Goal: Complete application form

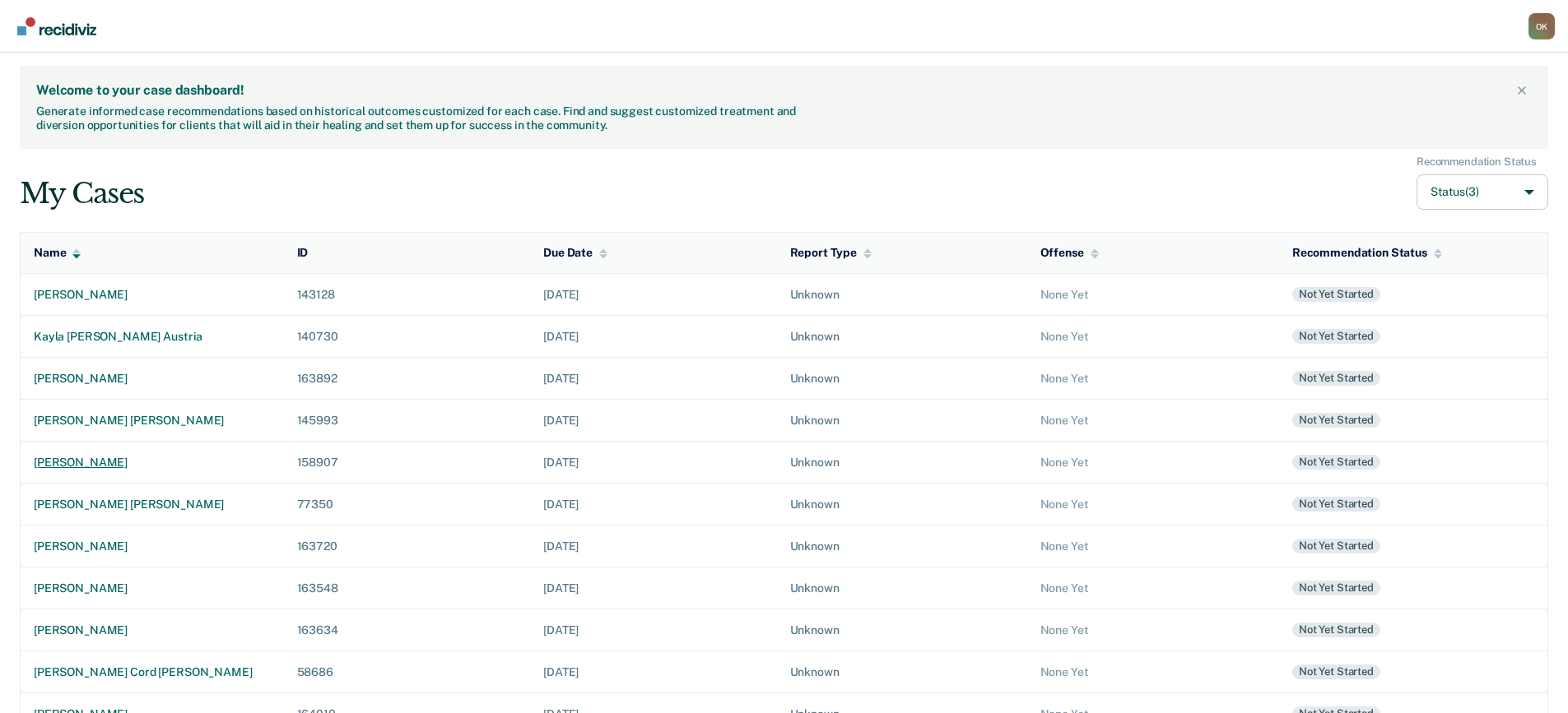
click at [143, 462] on div "[PERSON_NAME]" at bounding box center [152, 463] width 237 height 14
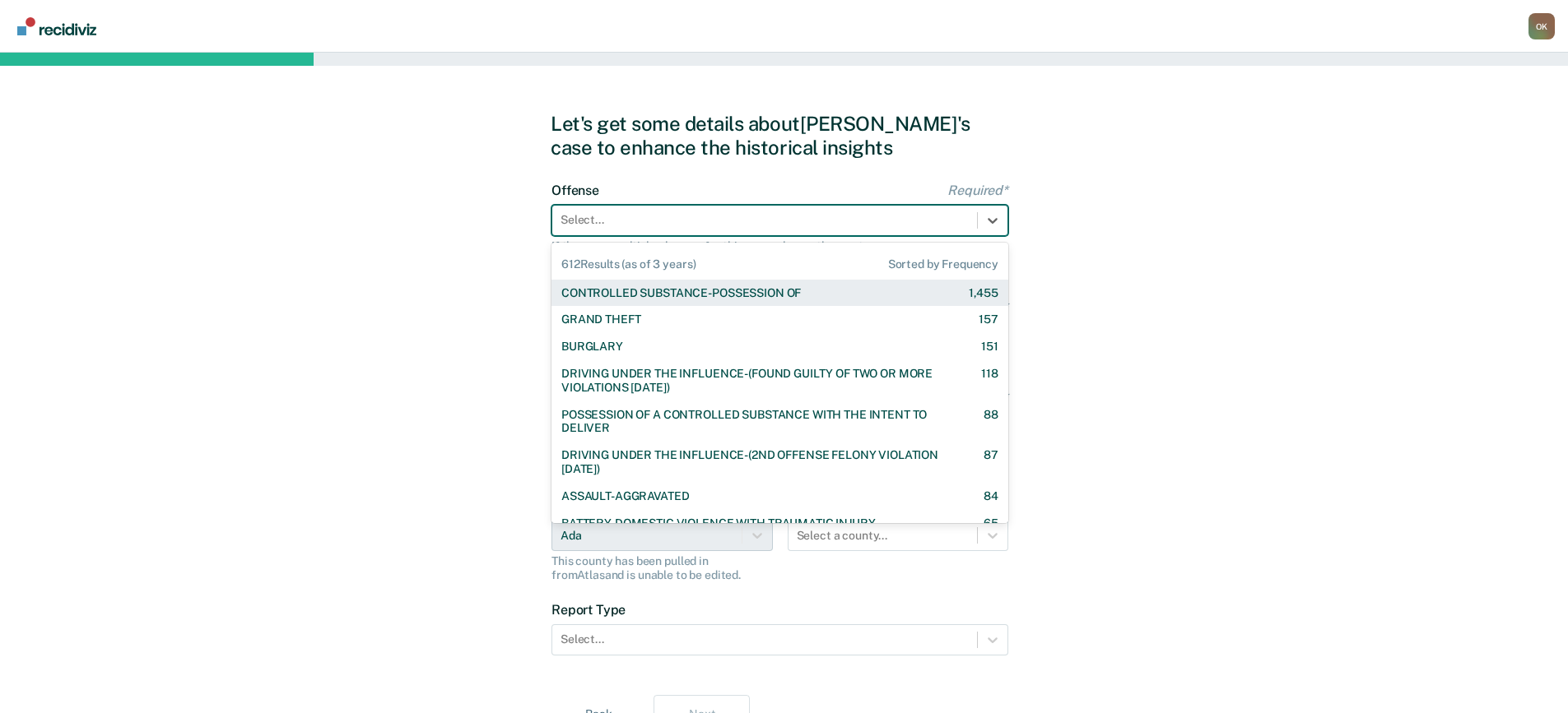
click at [787, 220] on div at bounding box center [764, 220] width 408 height 17
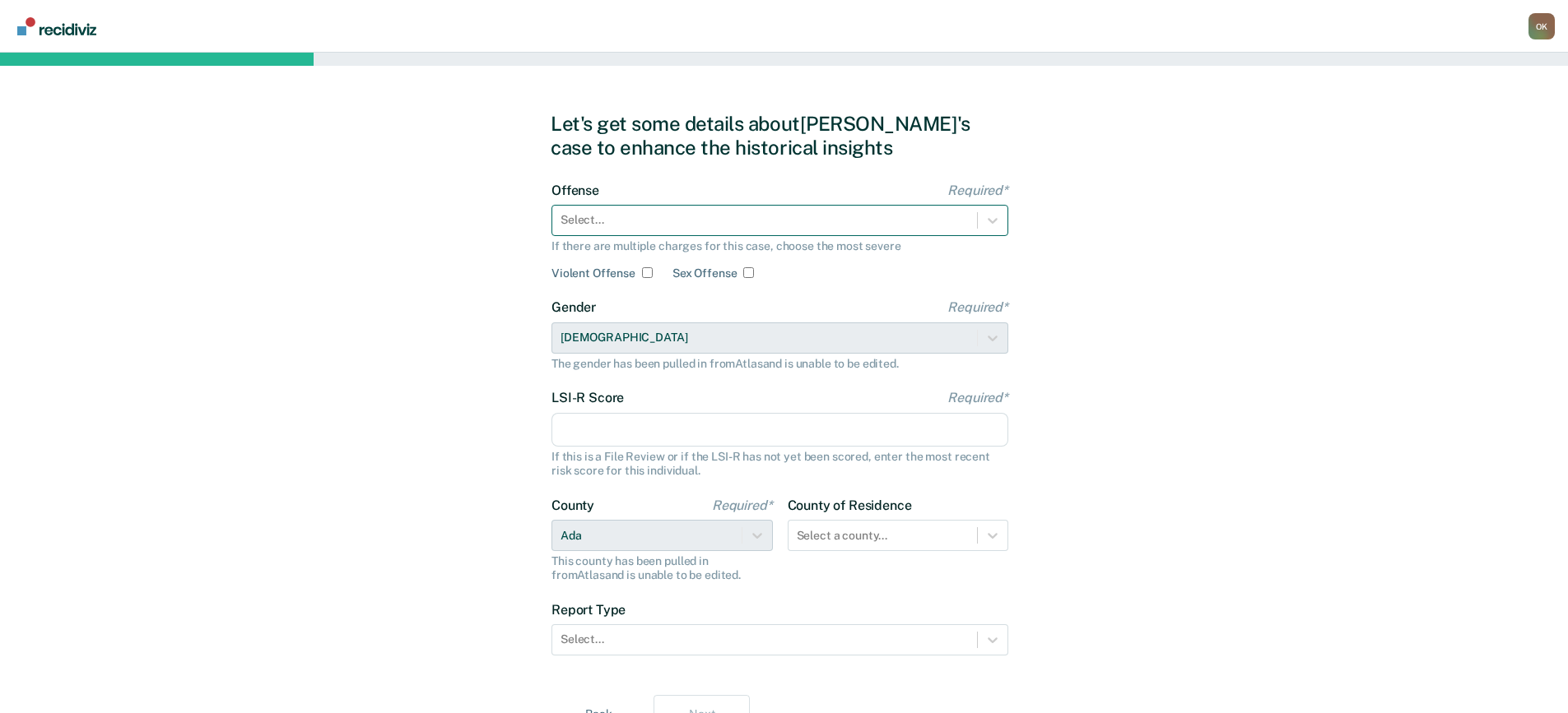
click at [763, 224] on div at bounding box center [764, 220] width 408 height 17
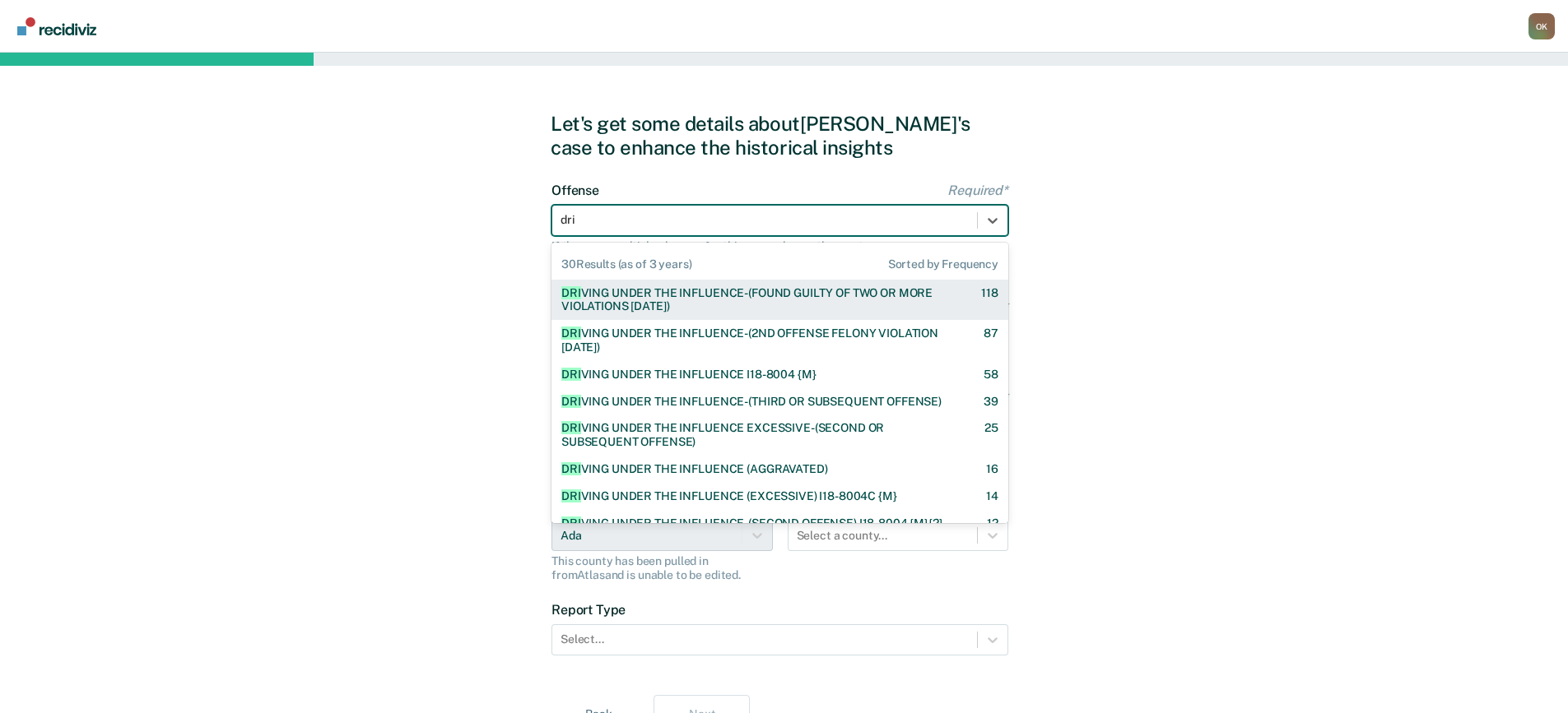
type input "driv"
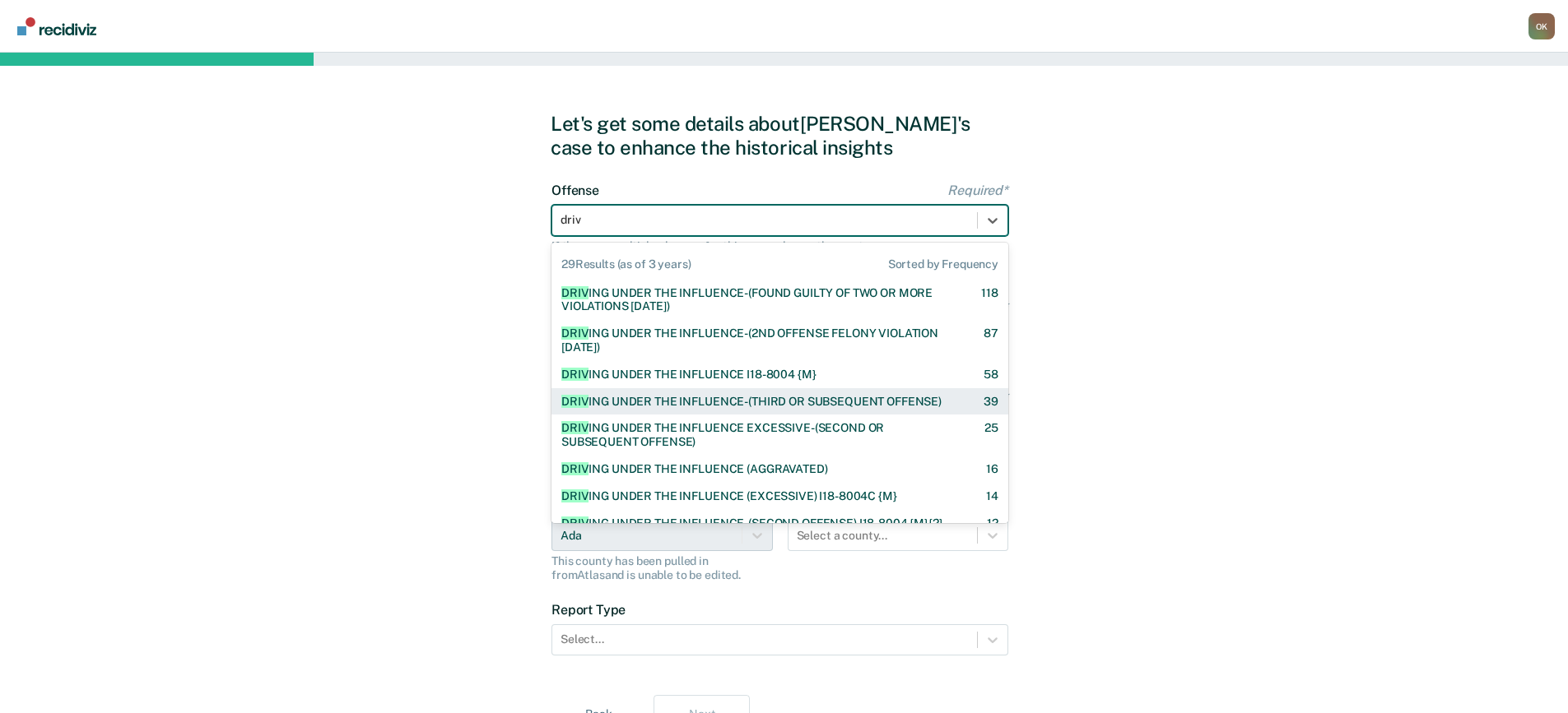
click at [805, 406] on div "DRIV ING UNDER THE INFLUENCE-(THIRD OR SUBSEQUENT OFFENSE)" at bounding box center [751, 402] width 380 height 14
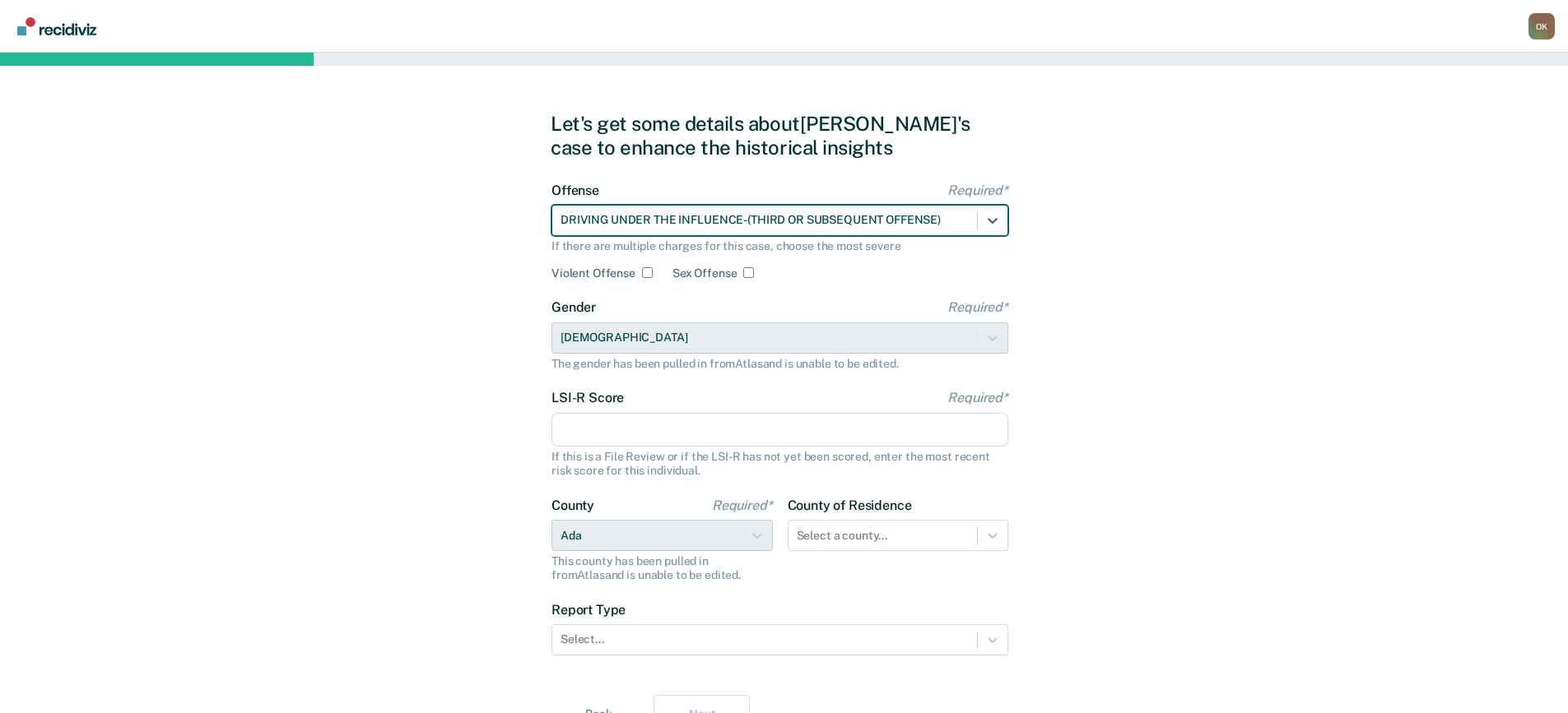
click at [730, 429] on input "LSI-R Score Required*" at bounding box center [779, 430] width 457 height 35
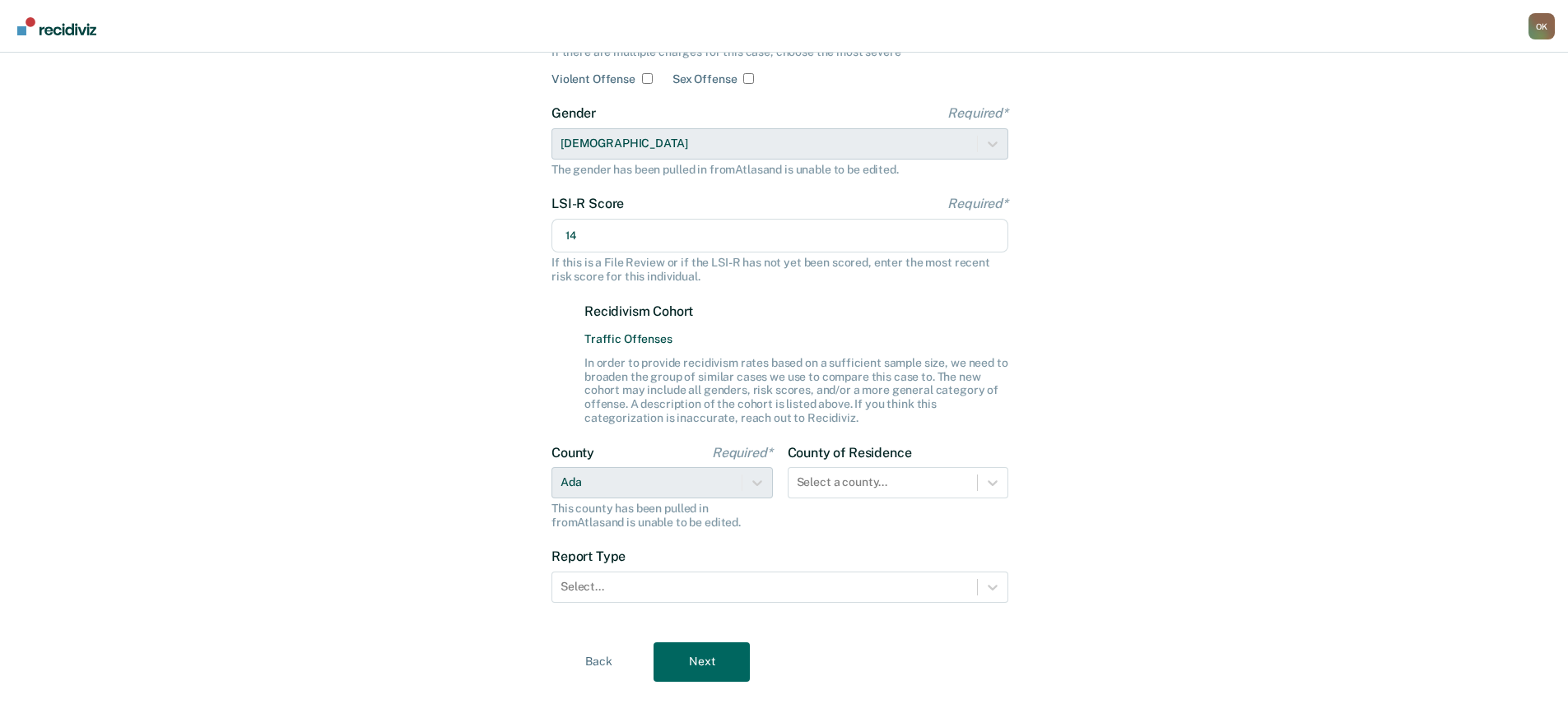
scroll to position [222, 0]
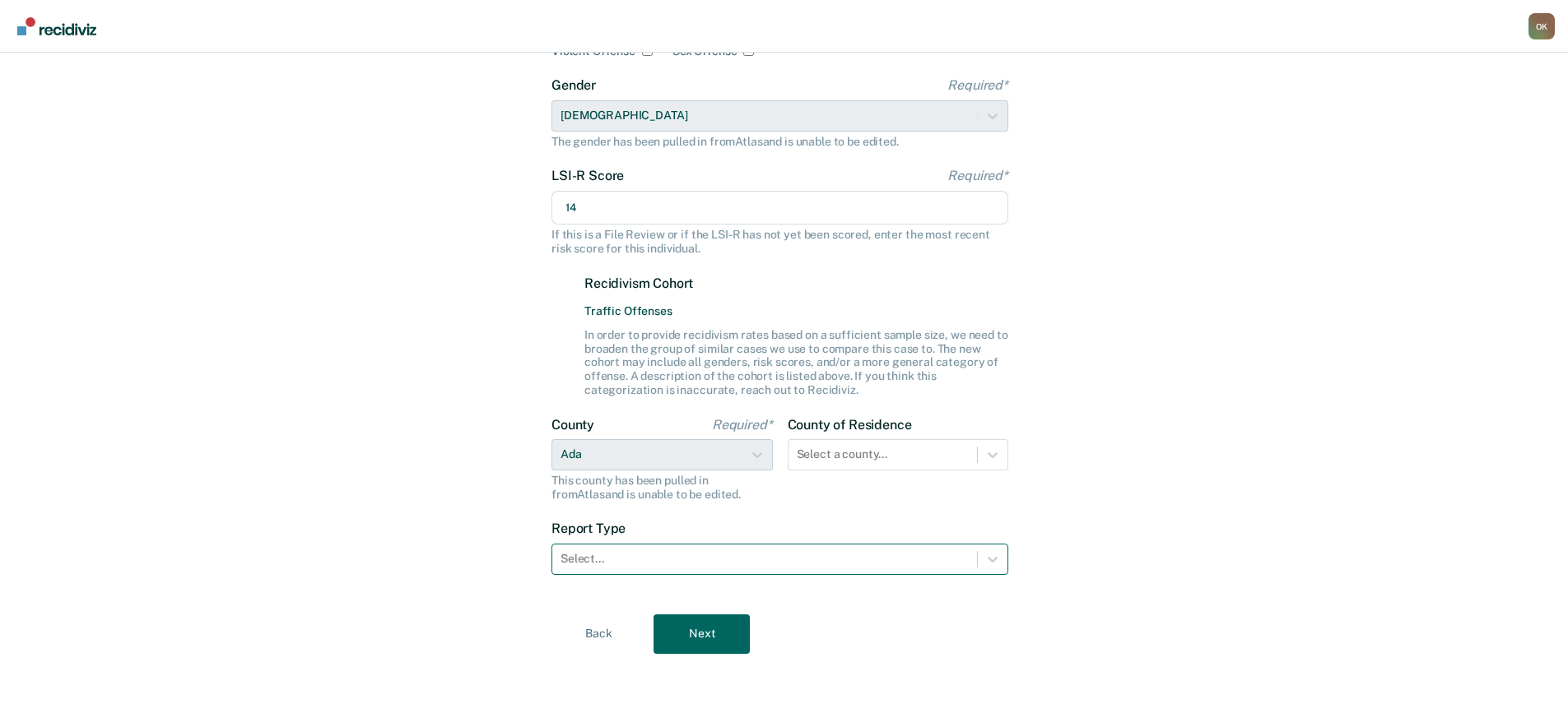
type input "14"
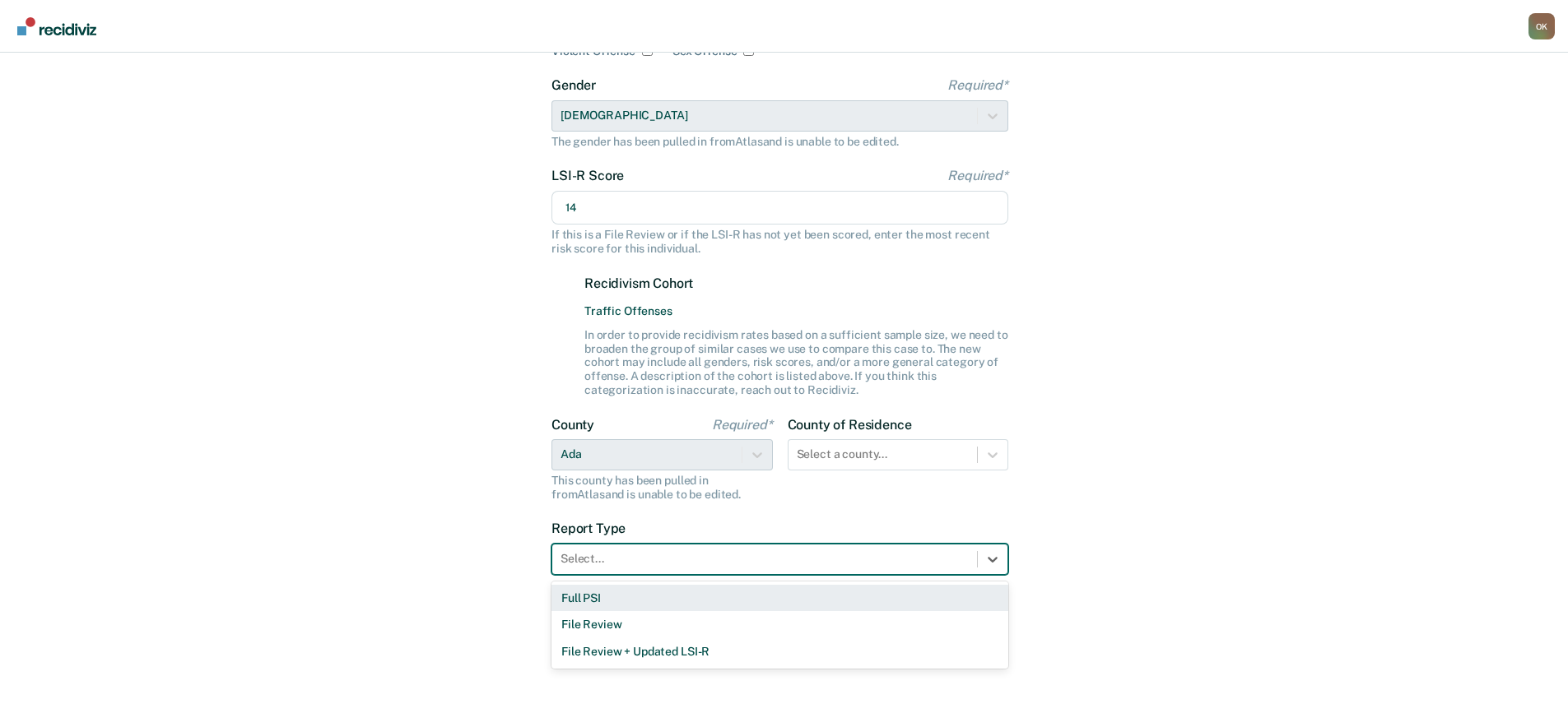
click at [866, 561] on div at bounding box center [764, 559] width 408 height 17
click at [702, 603] on div "Full PSI" at bounding box center [779, 598] width 457 height 27
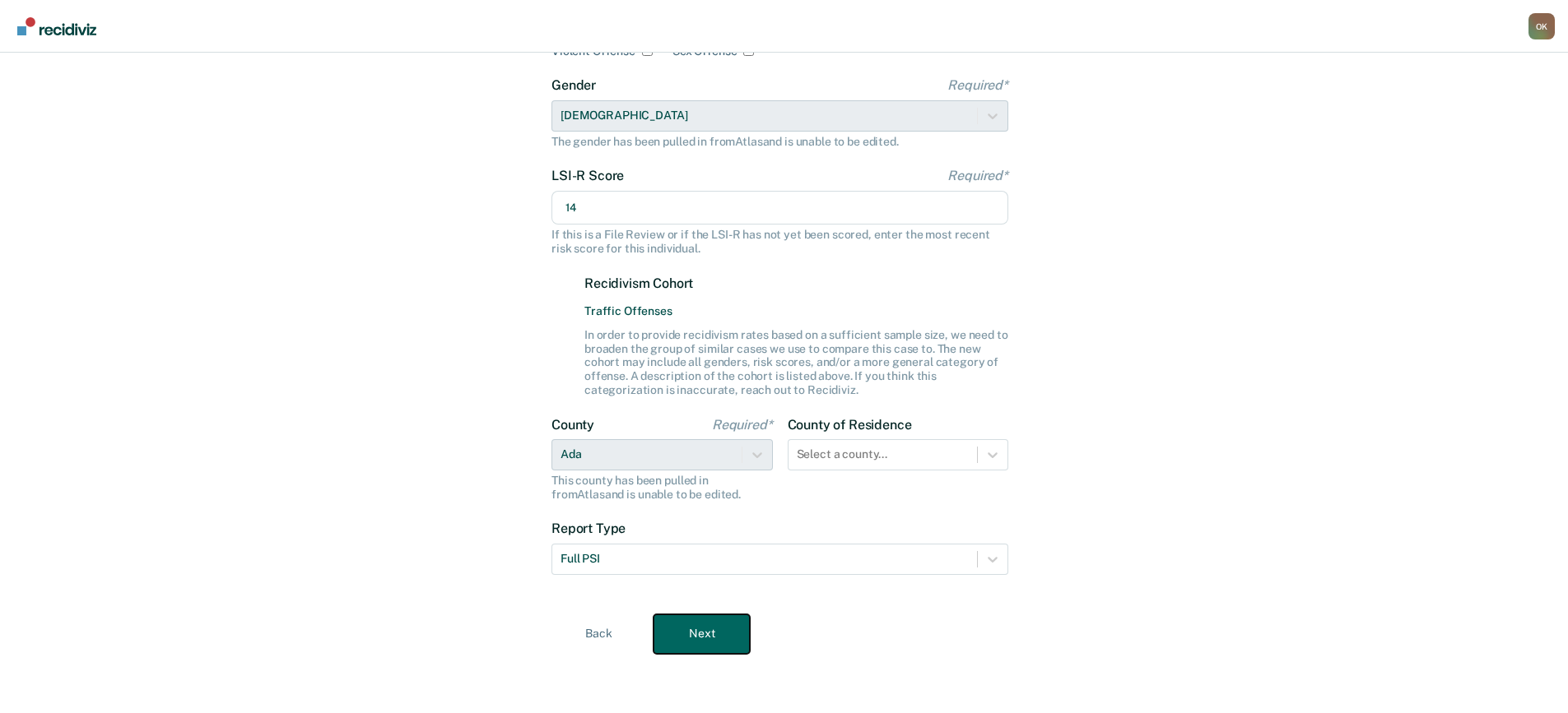
click at [680, 631] on button "Next" at bounding box center [701, 635] width 96 height 39
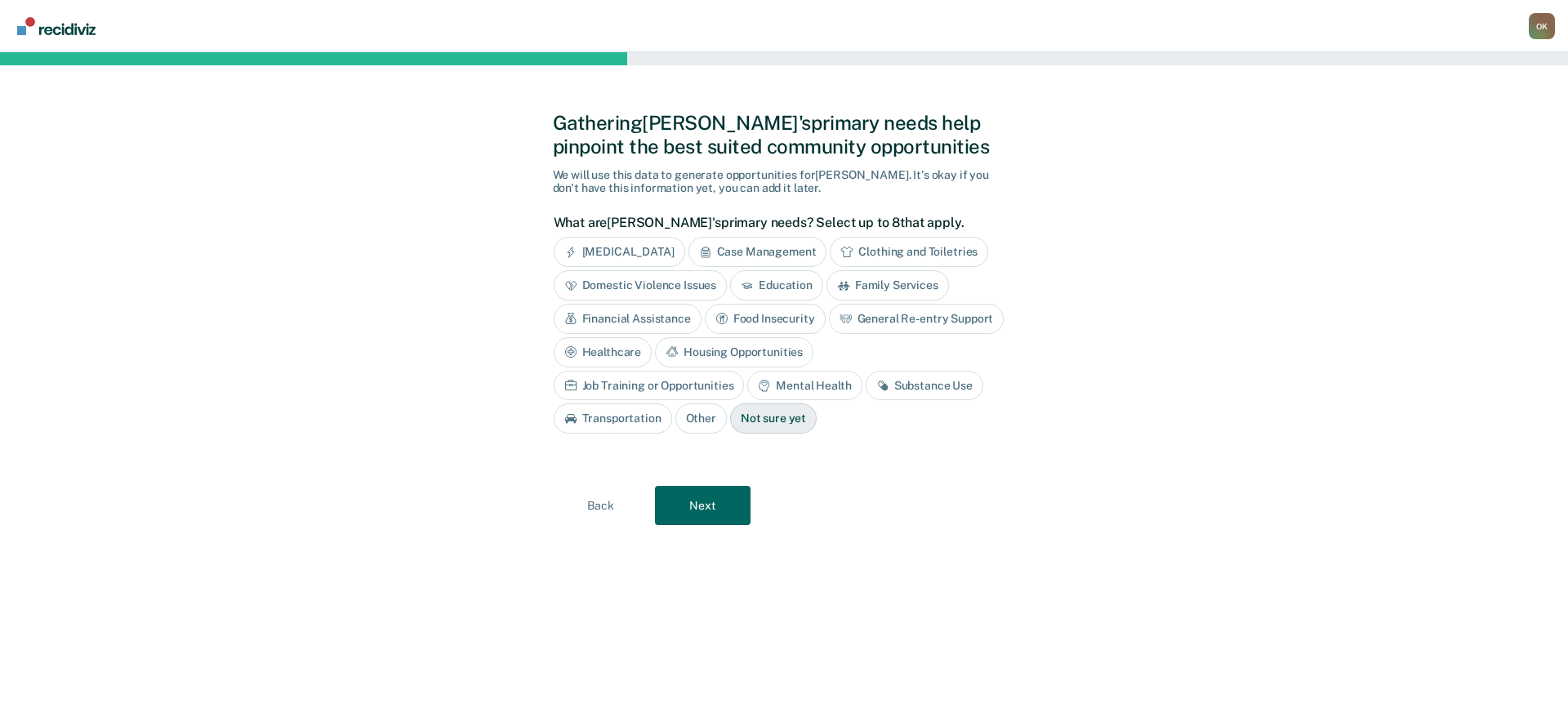
click at [865, 386] on div "Substance Use" at bounding box center [924, 386] width 118 height 31
click at [708, 505] on button "Next" at bounding box center [702, 506] width 96 height 39
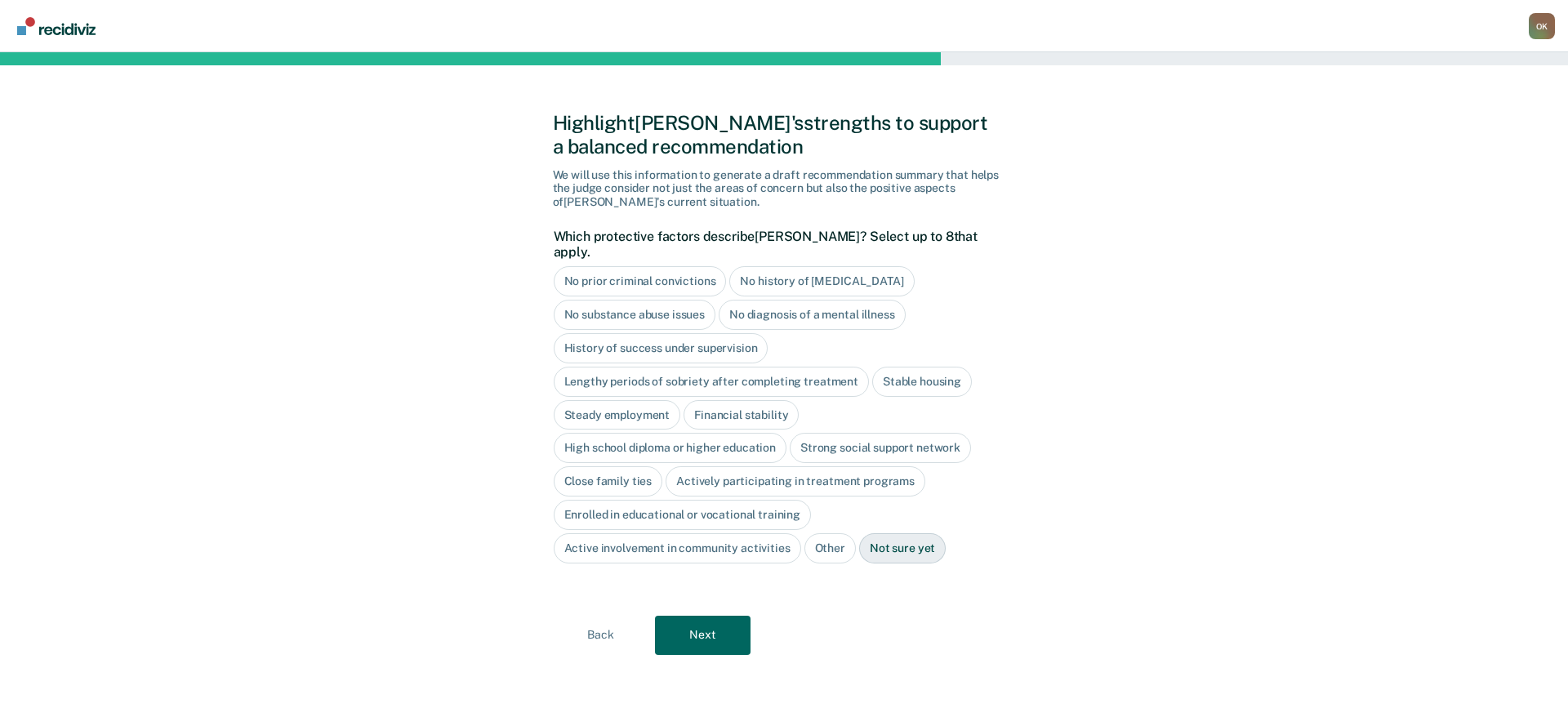
click at [781, 300] on div "No diagnosis of a mental illness" at bounding box center [812, 315] width 187 height 31
click at [915, 367] on div "Stable housing" at bounding box center [921, 381] width 99 height 31
click at [618, 400] on div "Steady employment" at bounding box center [617, 415] width 127 height 31
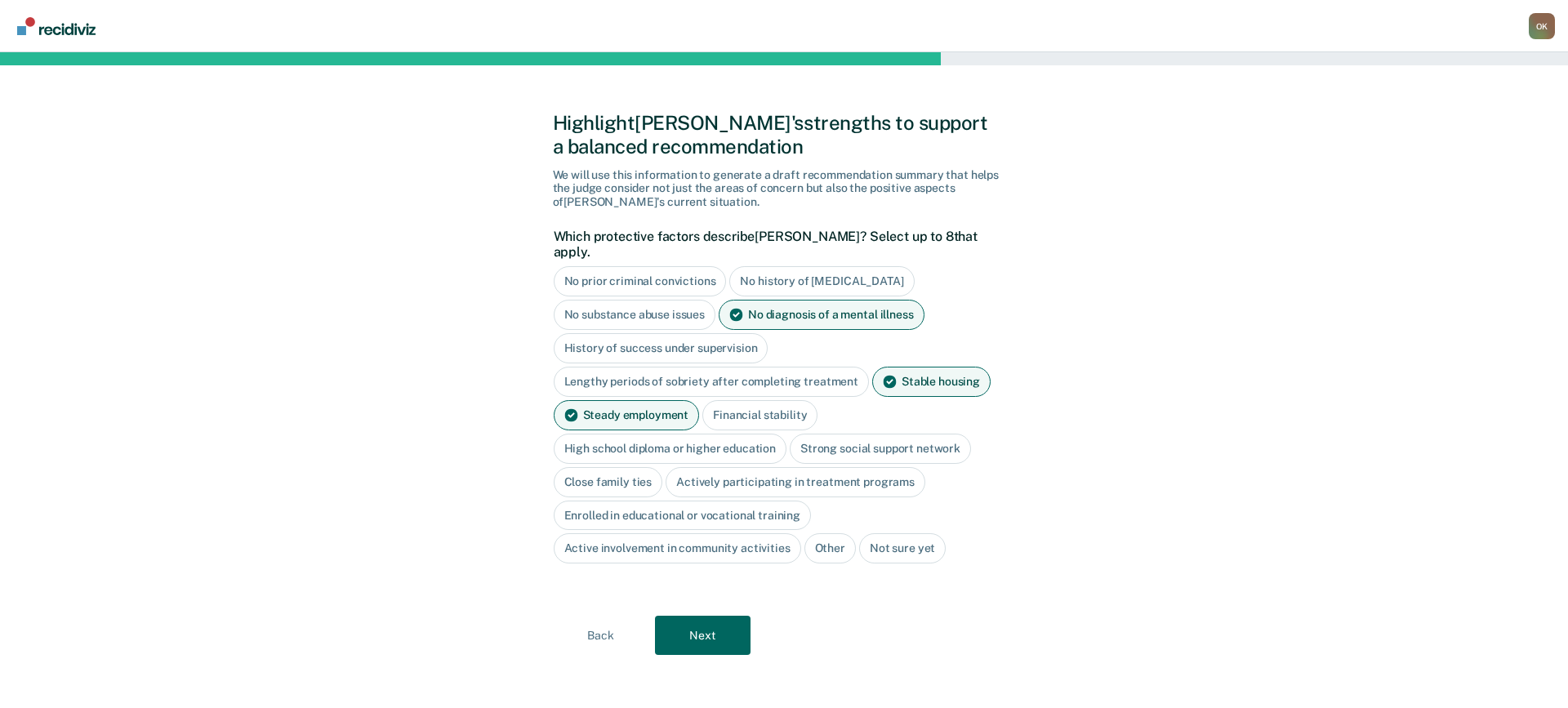
click at [774, 400] on div "Financial stability" at bounding box center [759, 415] width 115 height 31
click at [710, 434] on div "High school diploma or higher education" at bounding box center [670, 449] width 234 height 31
click at [892, 434] on div "Strong social support network" at bounding box center [899, 449] width 181 height 31
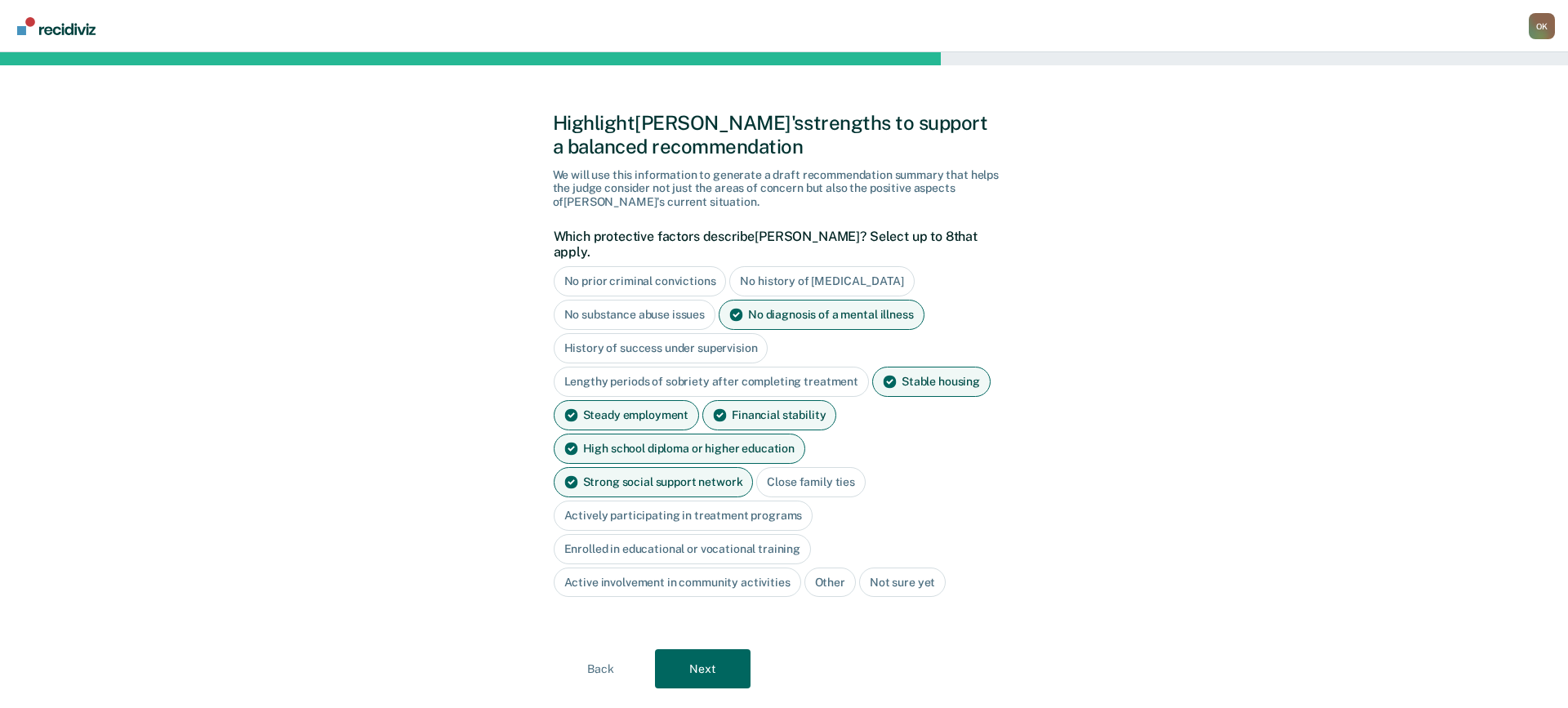
click at [756, 468] on div "Close family ties" at bounding box center [810, 483] width 109 height 31
click at [699, 650] on button "Next" at bounding box center [702, 669] width 96 height 39
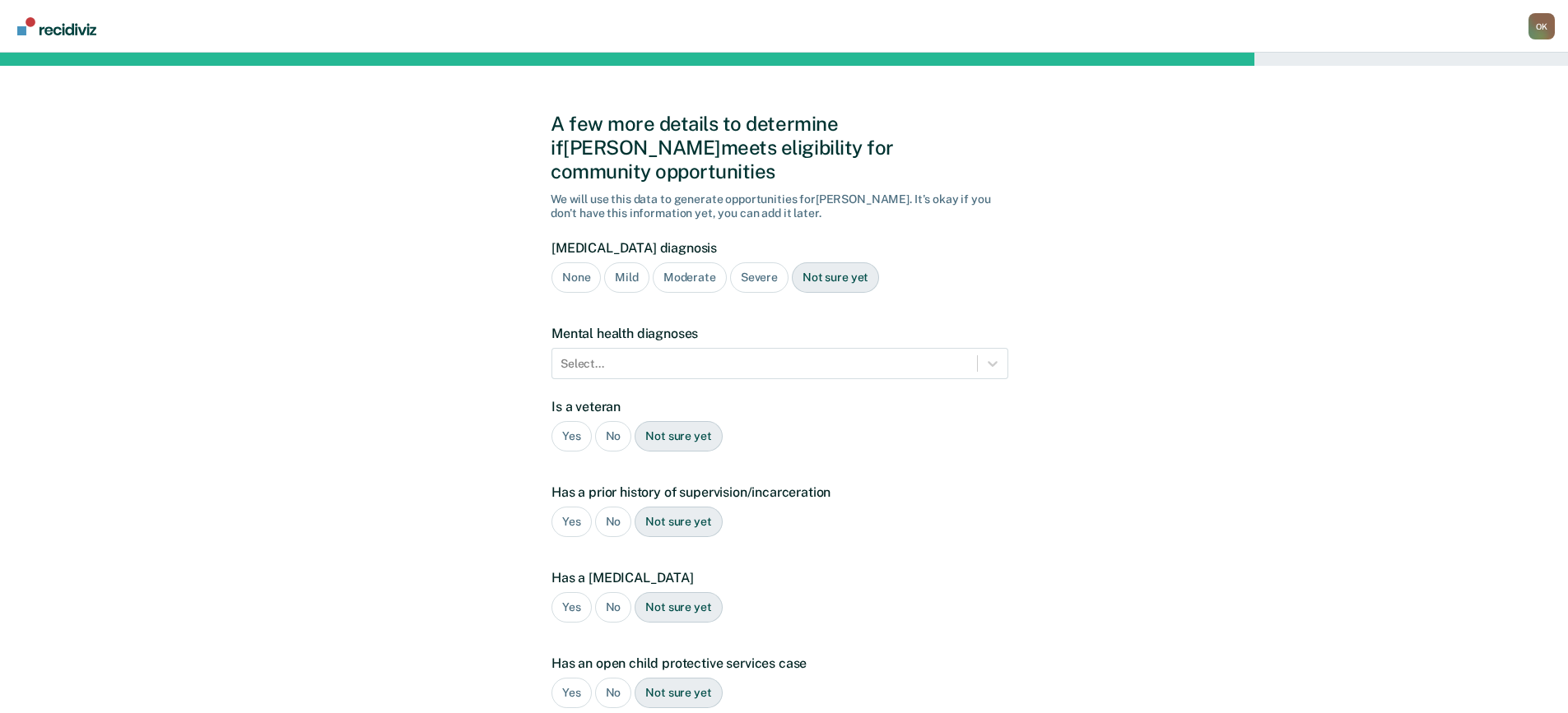
click at [577, 263] on div "None" at bounding box center [576, 278] width 50 height 31
click at [668, 355] on div at bounding box center [764, 364] width 408 height 17
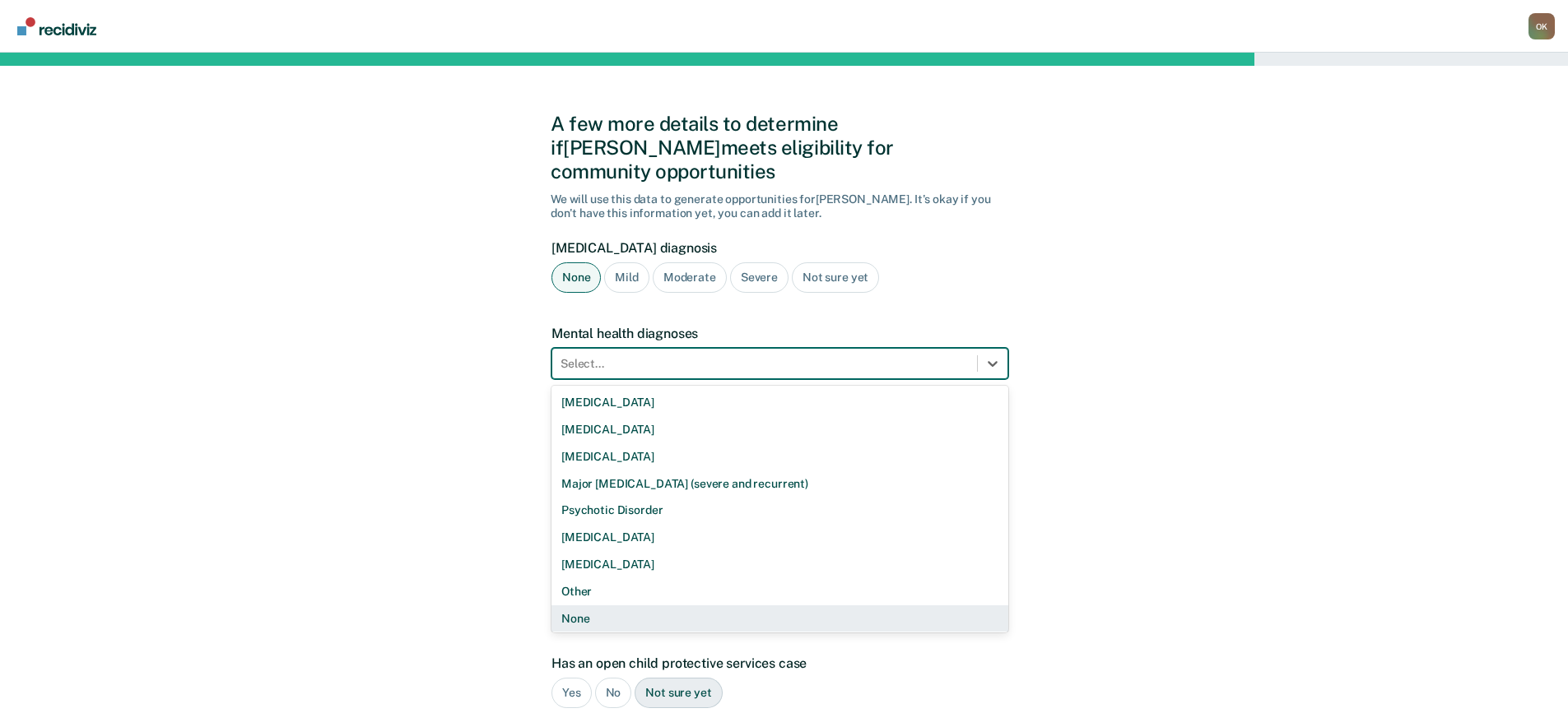
click at [637, 606] on div "None" at bounding box center [779, 619] width 457 height 27
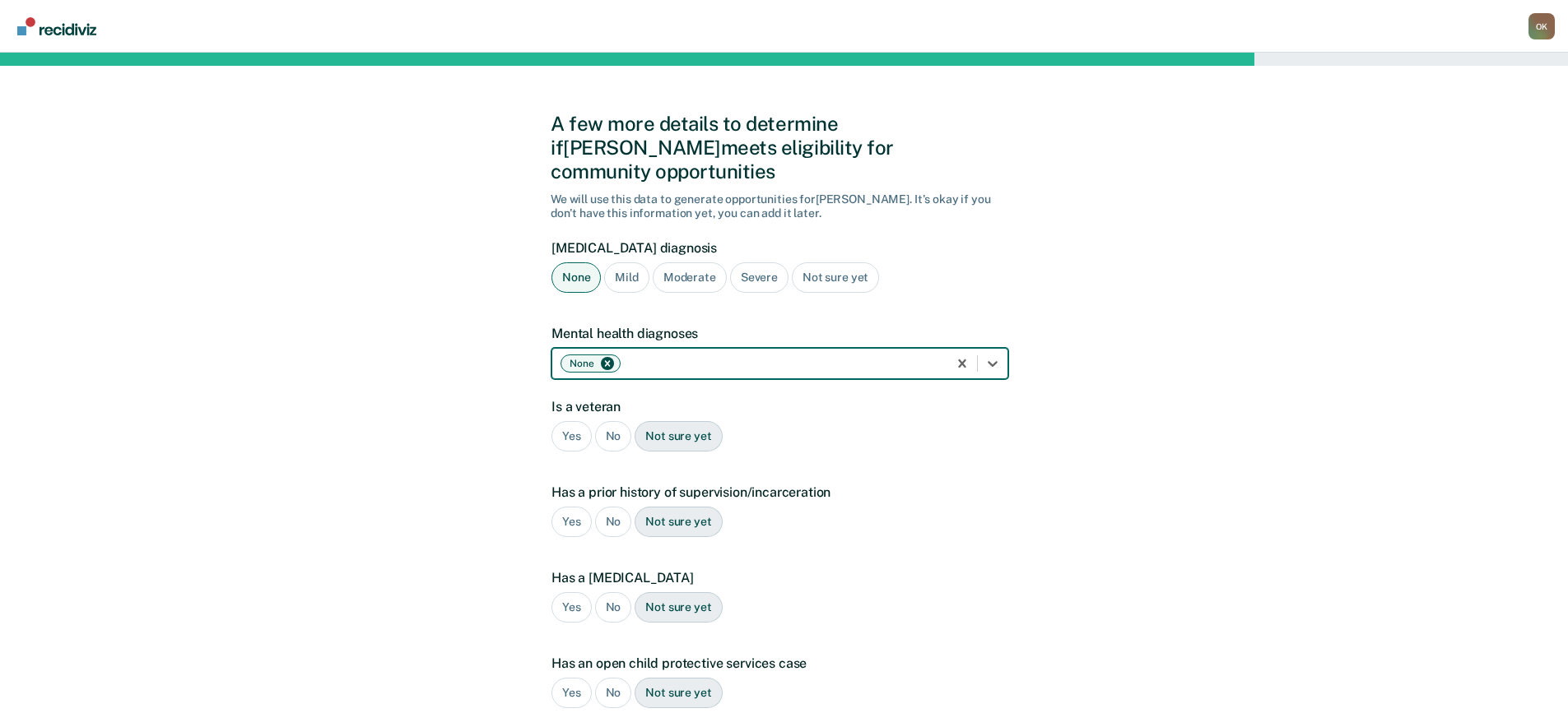
click at [614, 421] on div "No" at bounding box center [614, 436] width 37 height 31
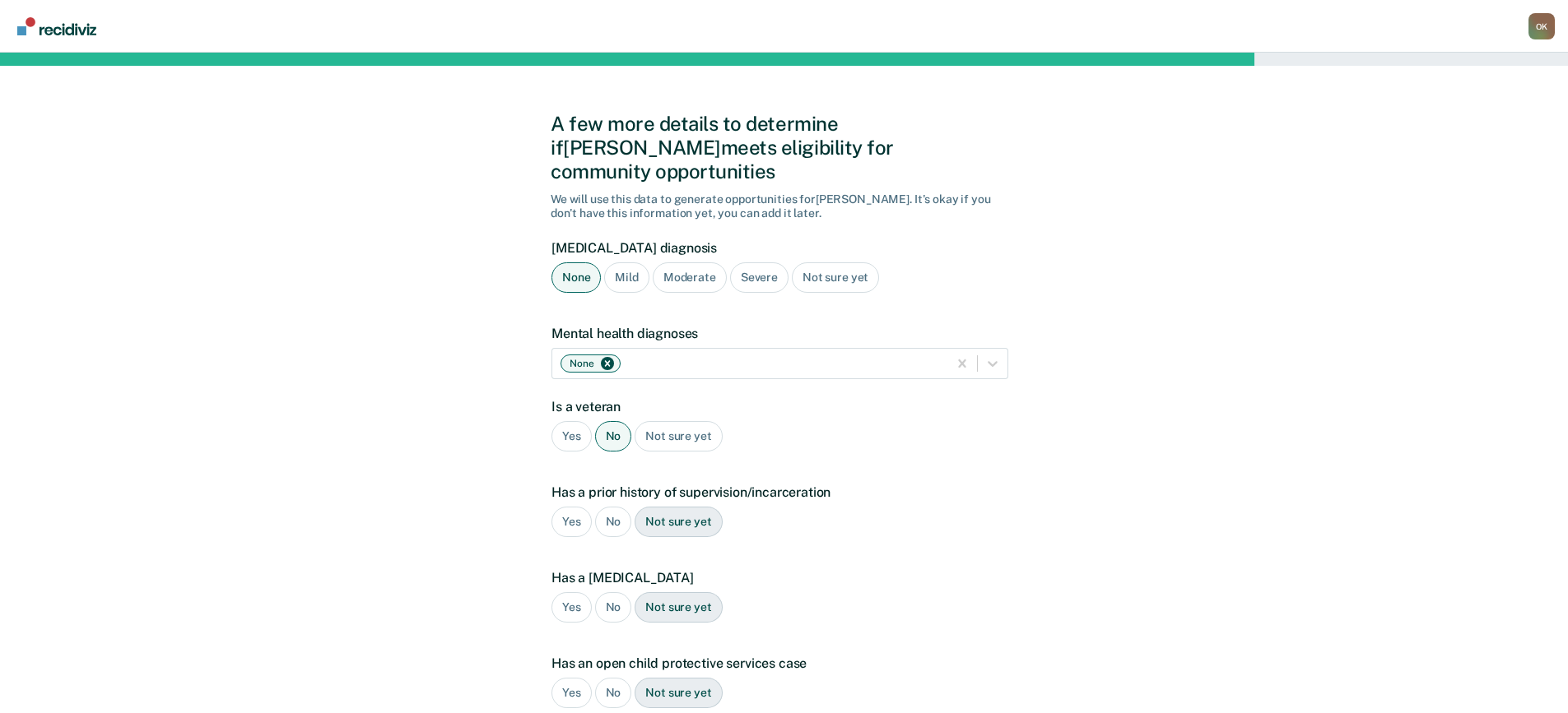
click at [569, 506] on div "Yes" at bounding box center [571, 521] width 40 height 31
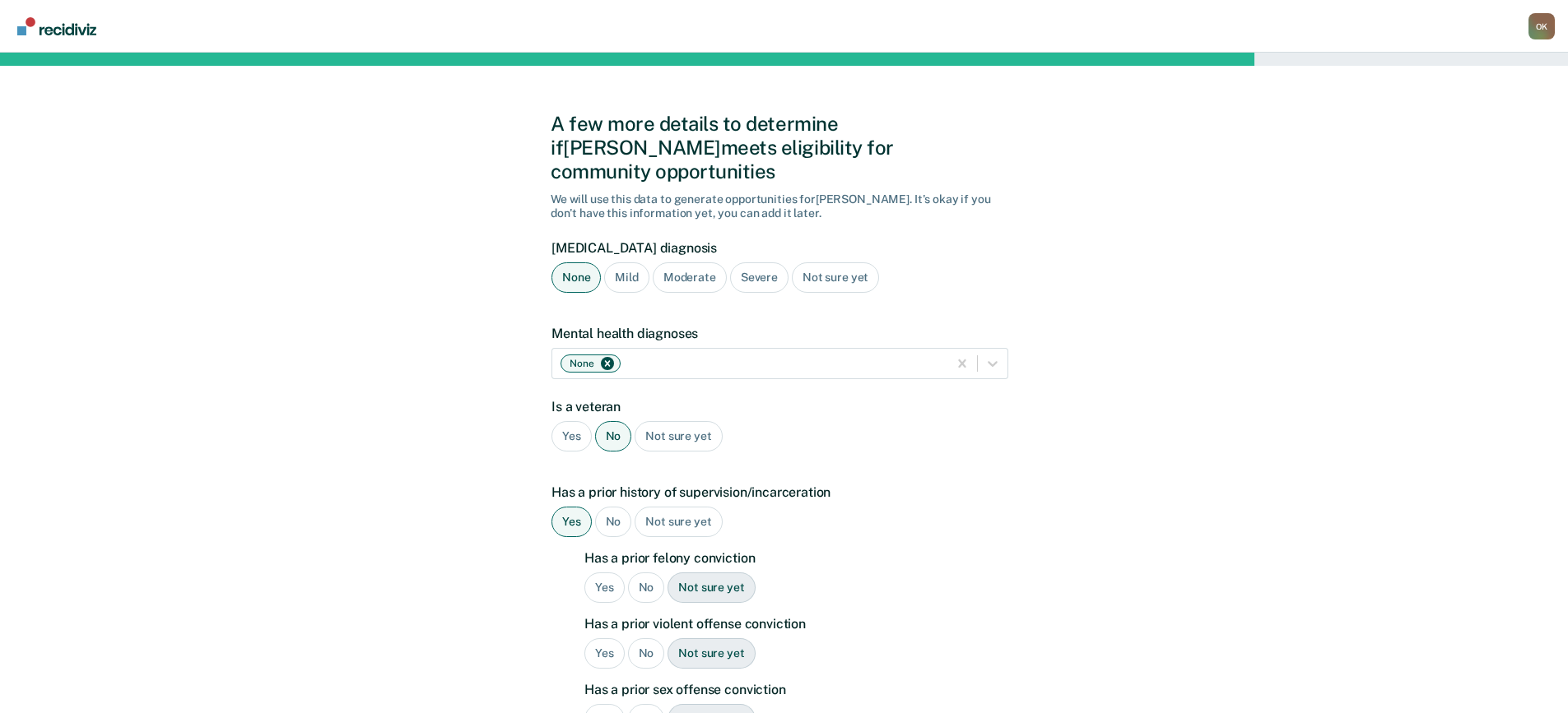
click at [644, 573] on div "No" at bounding box center [647, 588] width 37 height 31
click at [647, 638] on div "No" at bounding box center [647, 653] width 37 height 31
click at [647, 705] on div "No" at bounding box center [647, 720] width 37 height 31
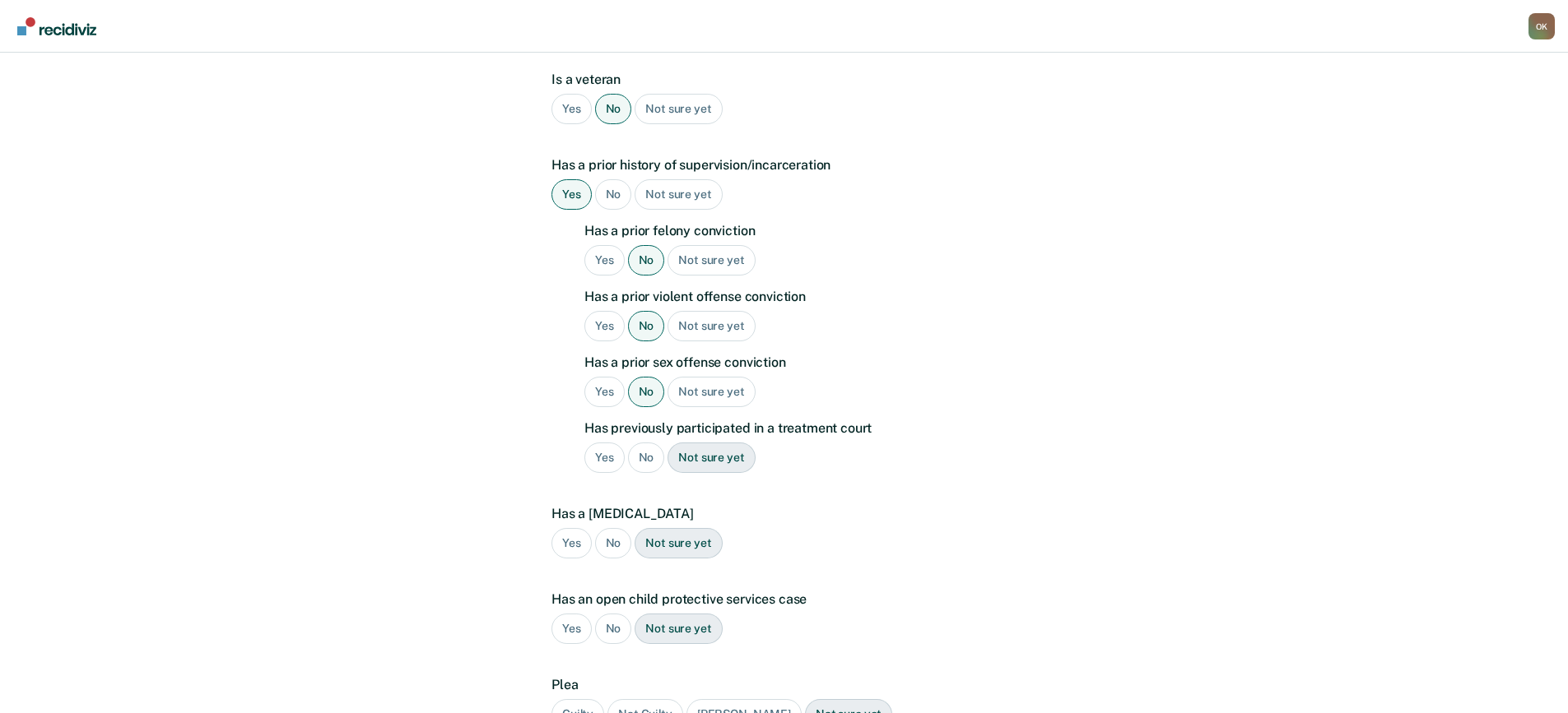
scroll to position [329, 0]
click at [649, 441] on div "No" at bounding box center [647, 456] width 37 height 31
click at [607, 527] on div "No" at bounding box center [614, 542] width 37 height 31
click at [613, 612] on div "No" at bounding box center [614, 627] width 37 height 31
click at [570, 698] on div "Guilty" at bounding box center [577, 713] width 52 height 31
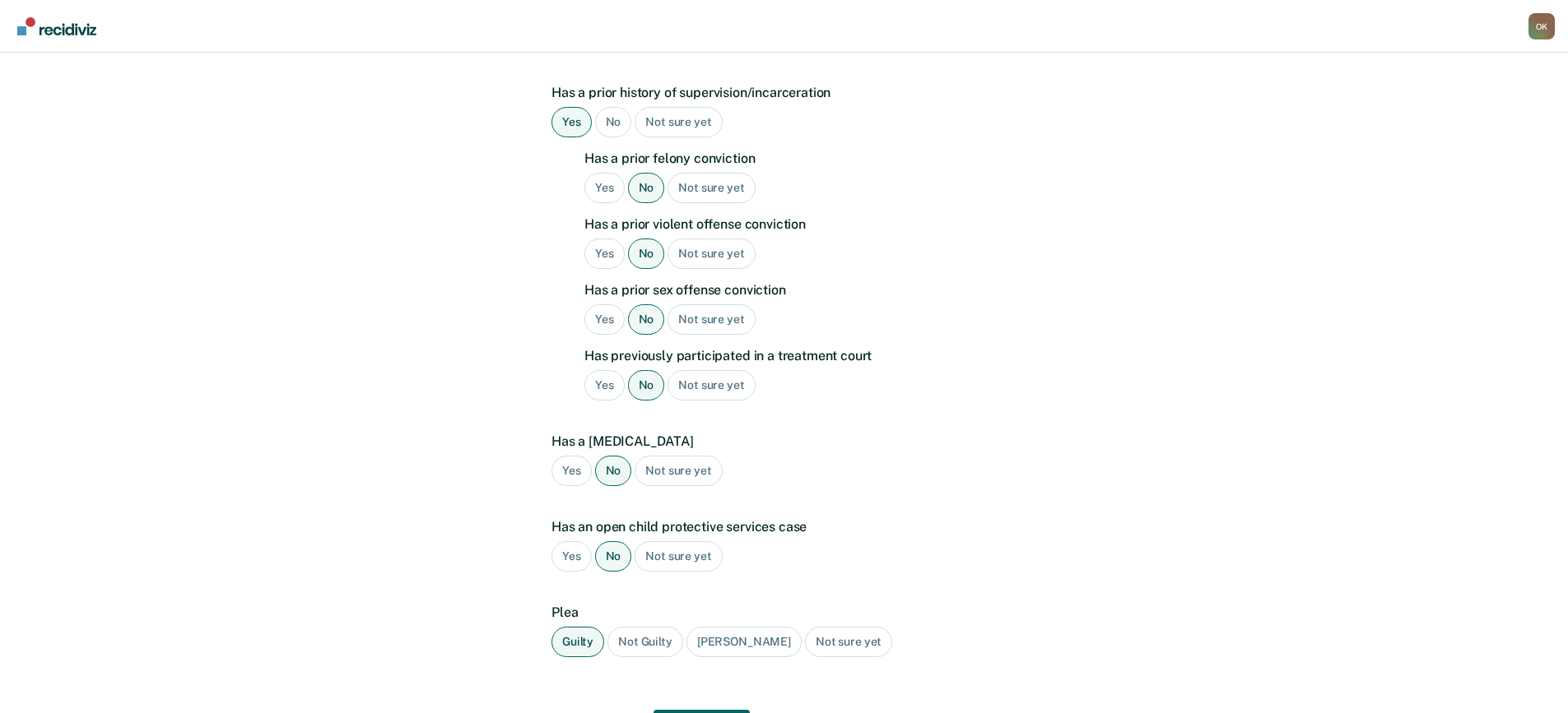
scroll to position [472, 0]
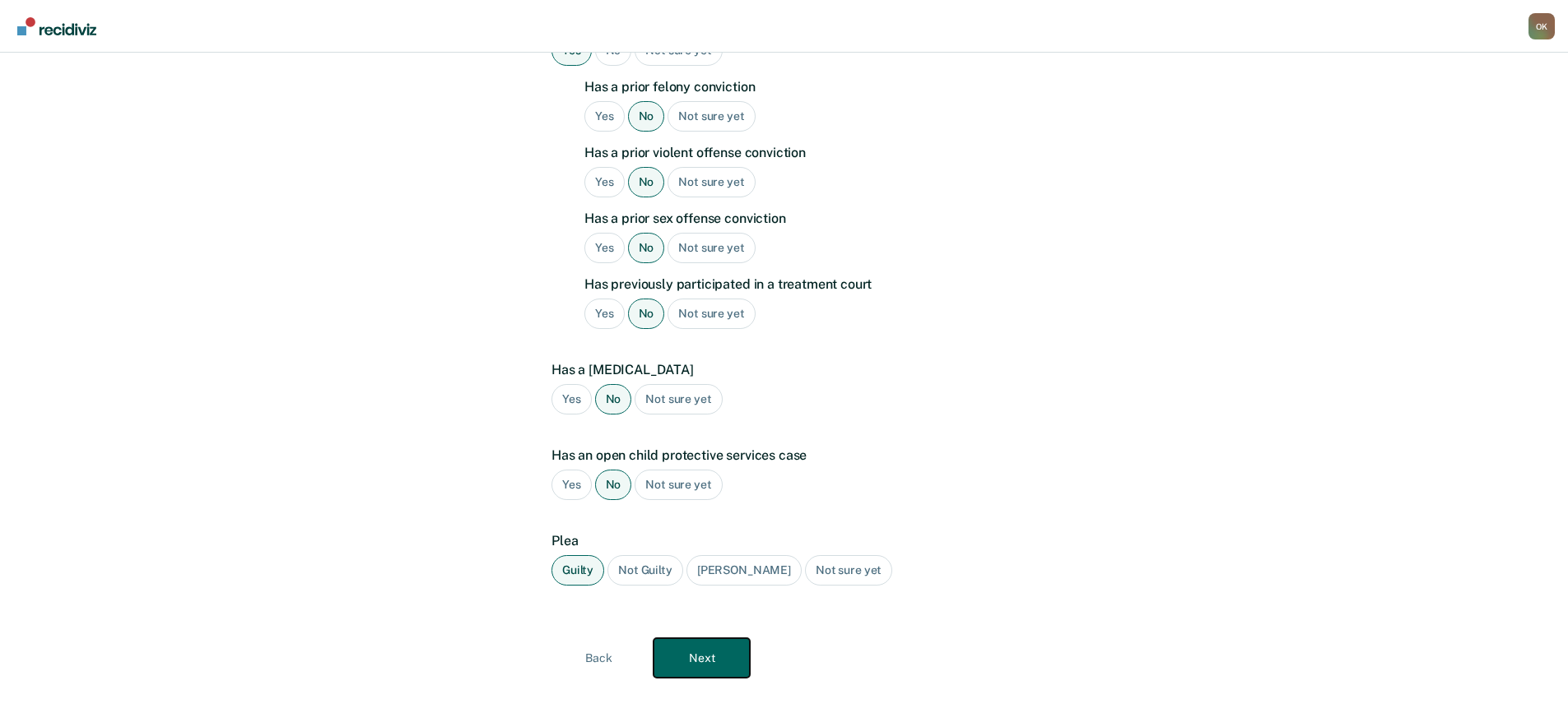
click at [713, 639] on button "Next" at bounding box center [701, 658] width 96 height 39
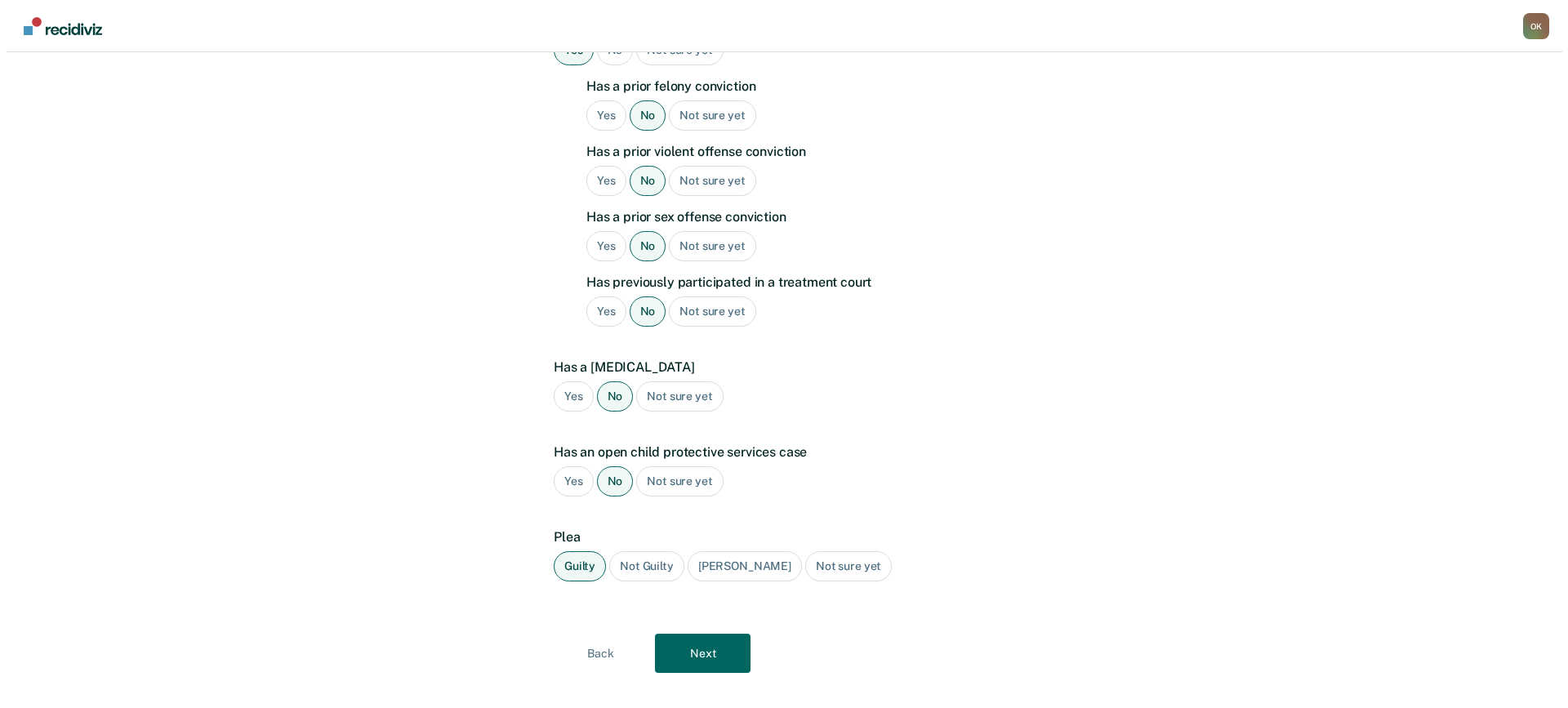
scroll to position [0, 0]
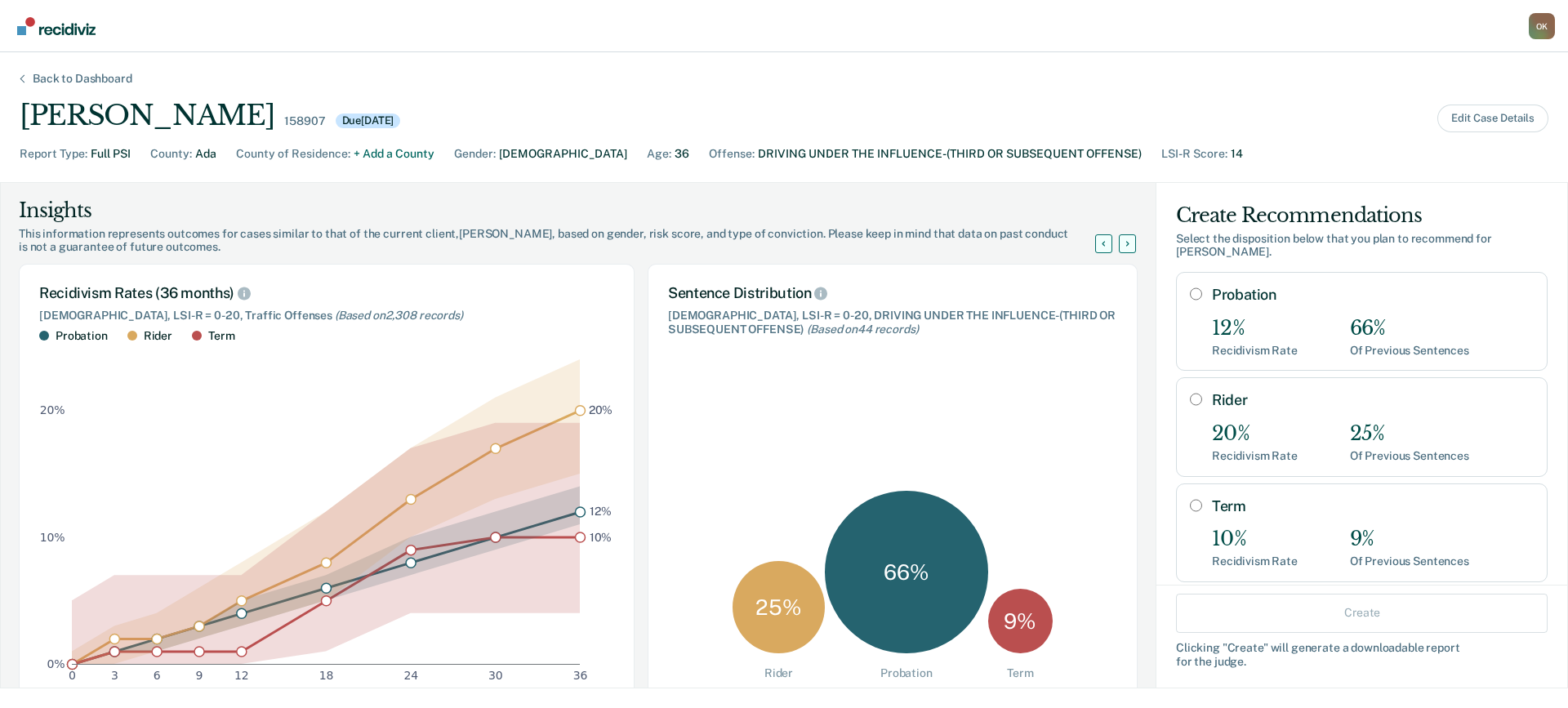
click at [1190, 288] on input "Probation" at bounding box center [1195, 294] width 12 height 13
radio input "true"
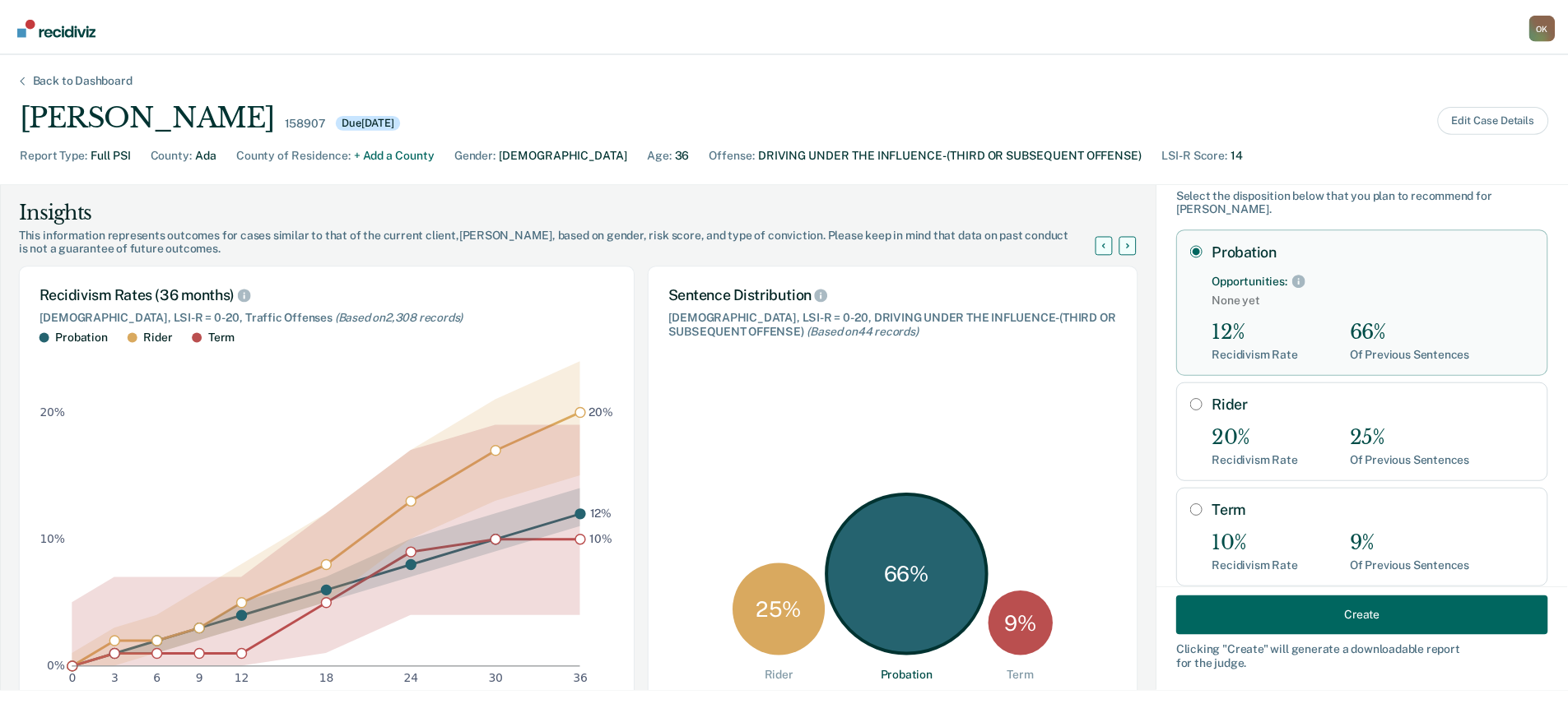
scroll to position [82, 0]
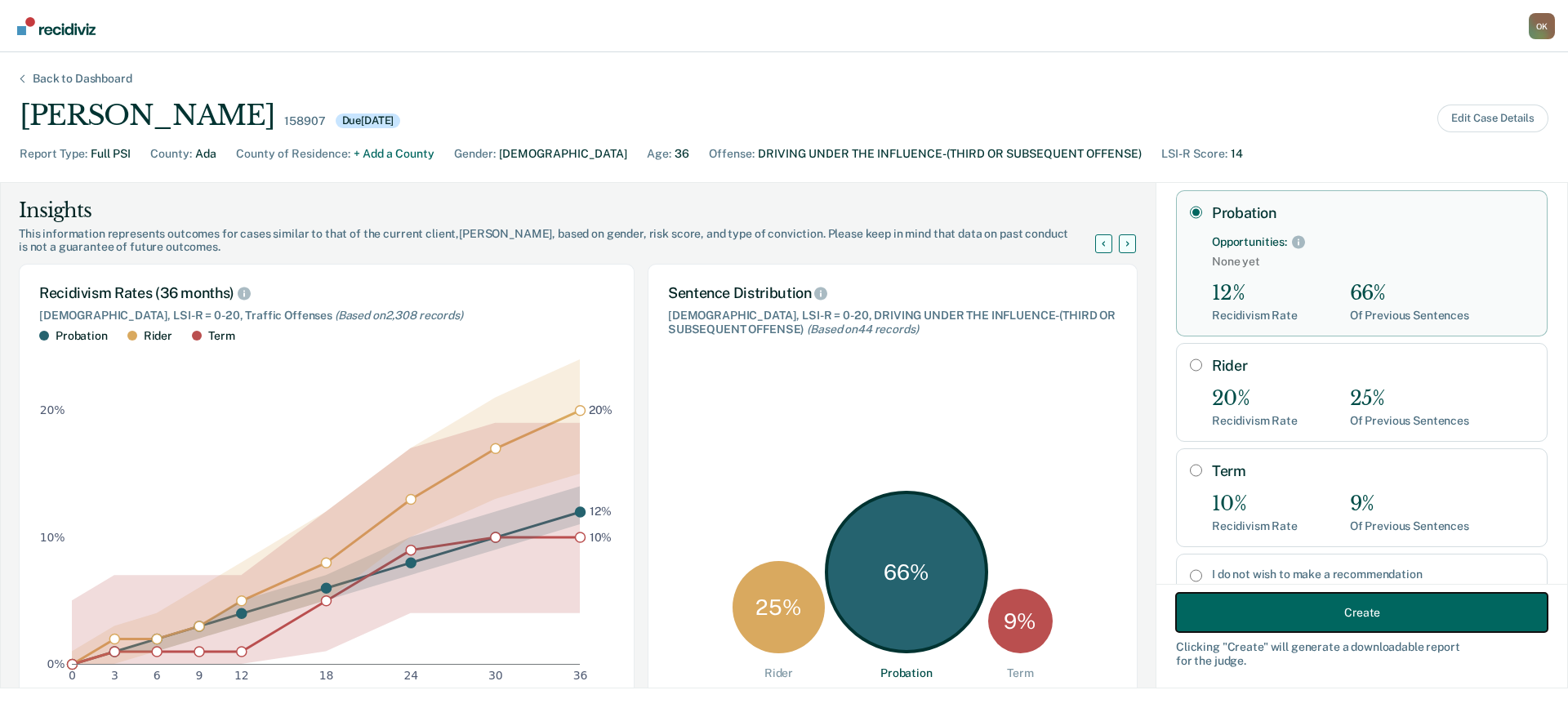
click at [1235, 615] on button "Create" at bounding box center [1361, 612] width 372 height 39
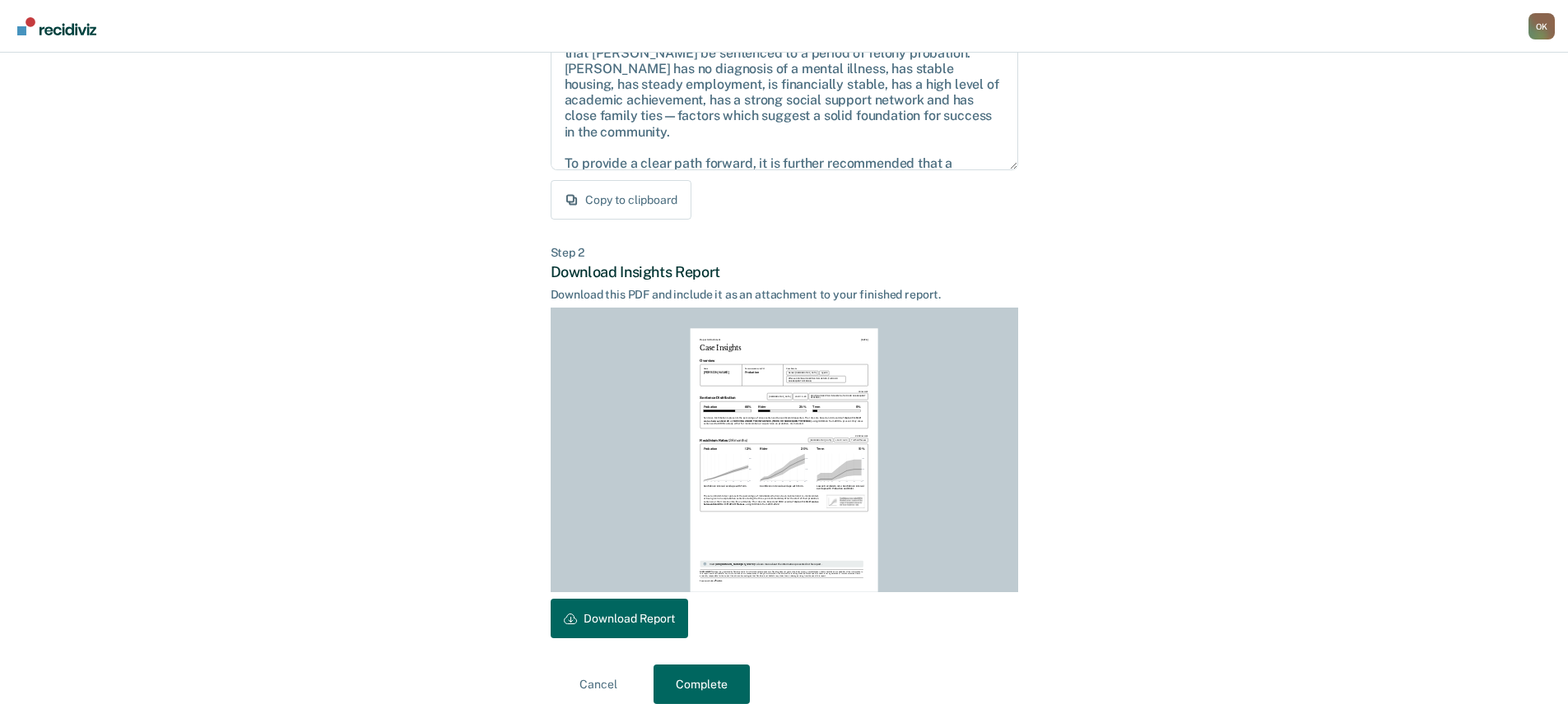
scroll to position [224, 0]
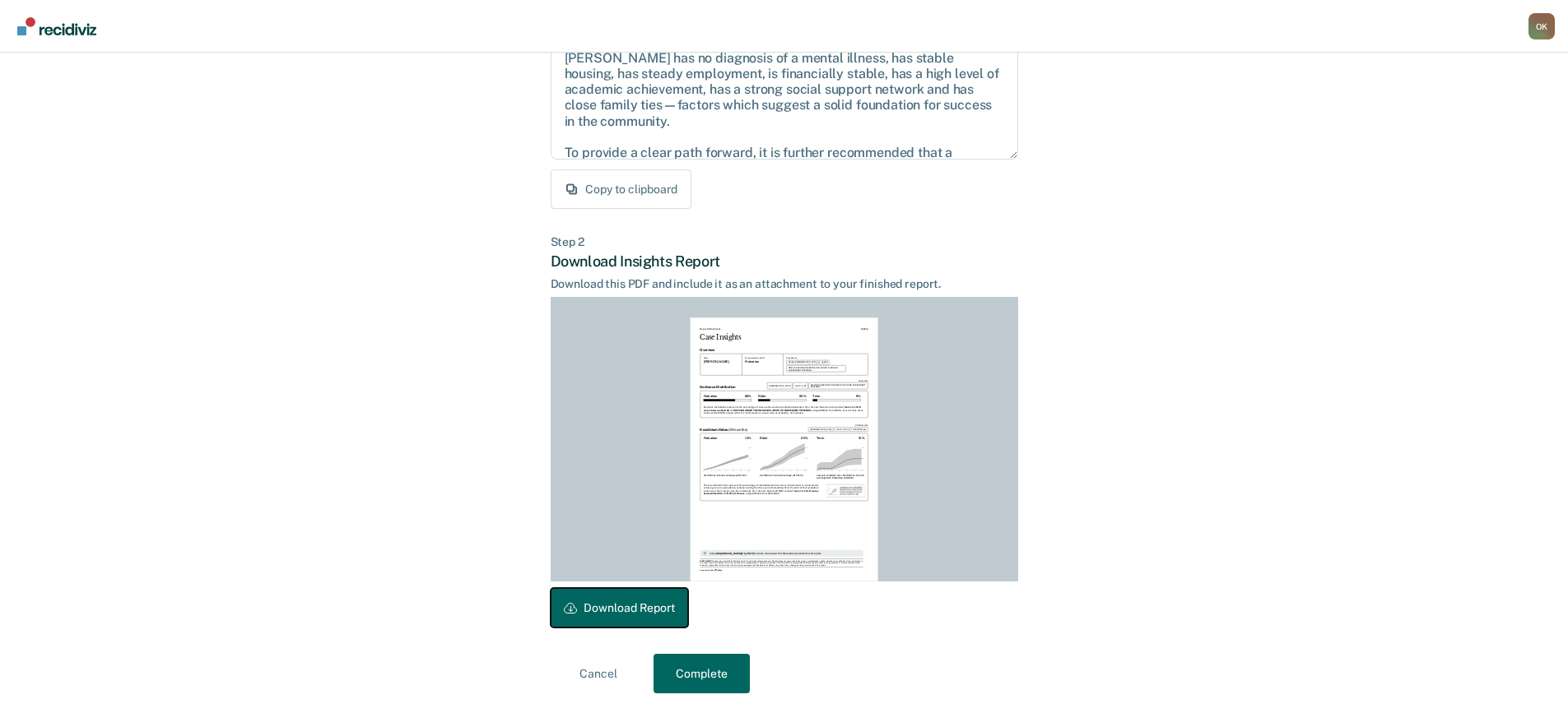
click at [643, 611] on button "Download Report" at bounding box center [619, 608] width 137 height 39
click at [714, 676] on button "Complete" at bounding box center [701, 674] width 96 height 39
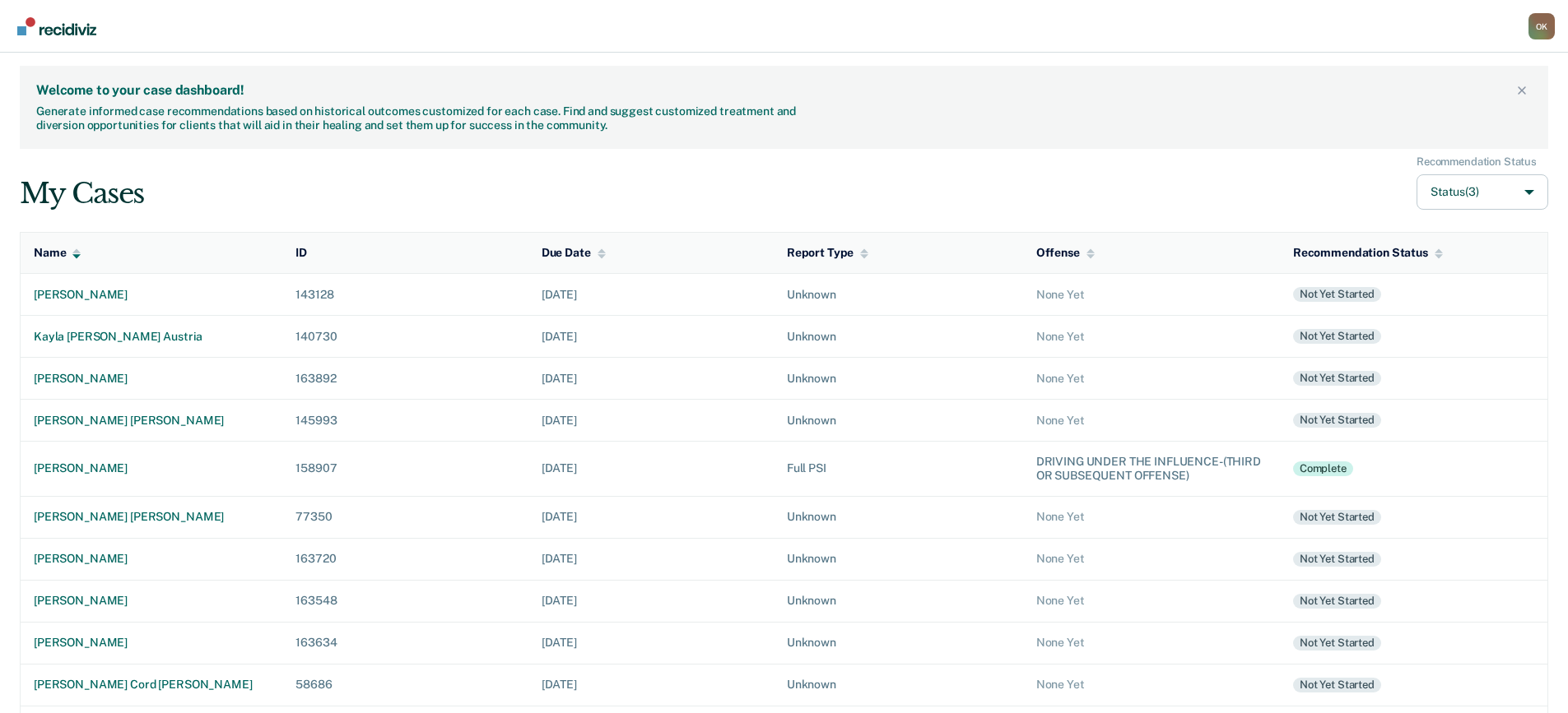
click at [1544, 29] on div "O K" at bounding box center [1541, 26] width 26 height 26
click at [1422, 130] on link "Log Out" at bounding box center [1459, 127] width 137 height 14
